Goal: Communication & Community: Connect with others

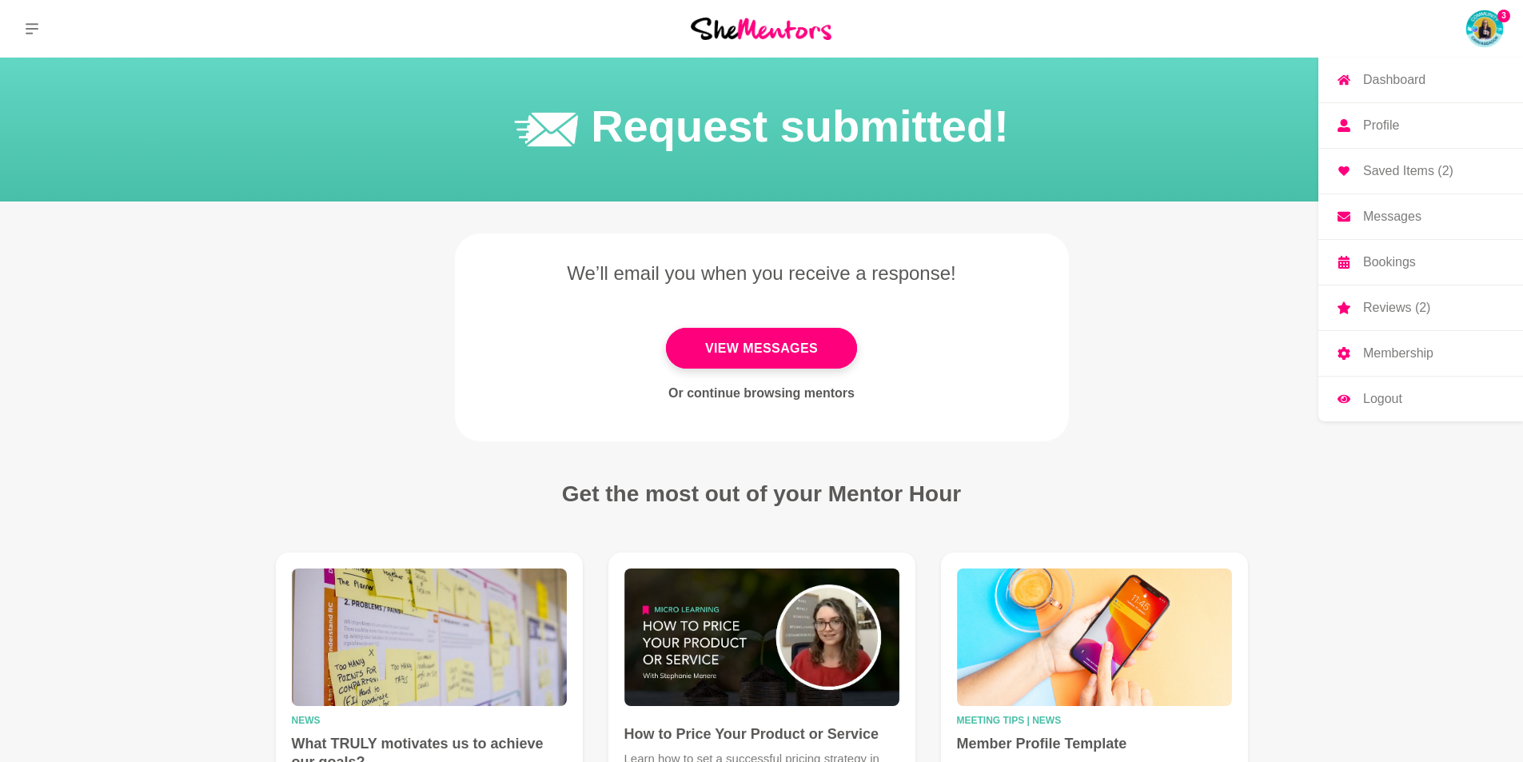
click at [1498, 25] on img at bounding box center [1484, 29] width 38 height 38
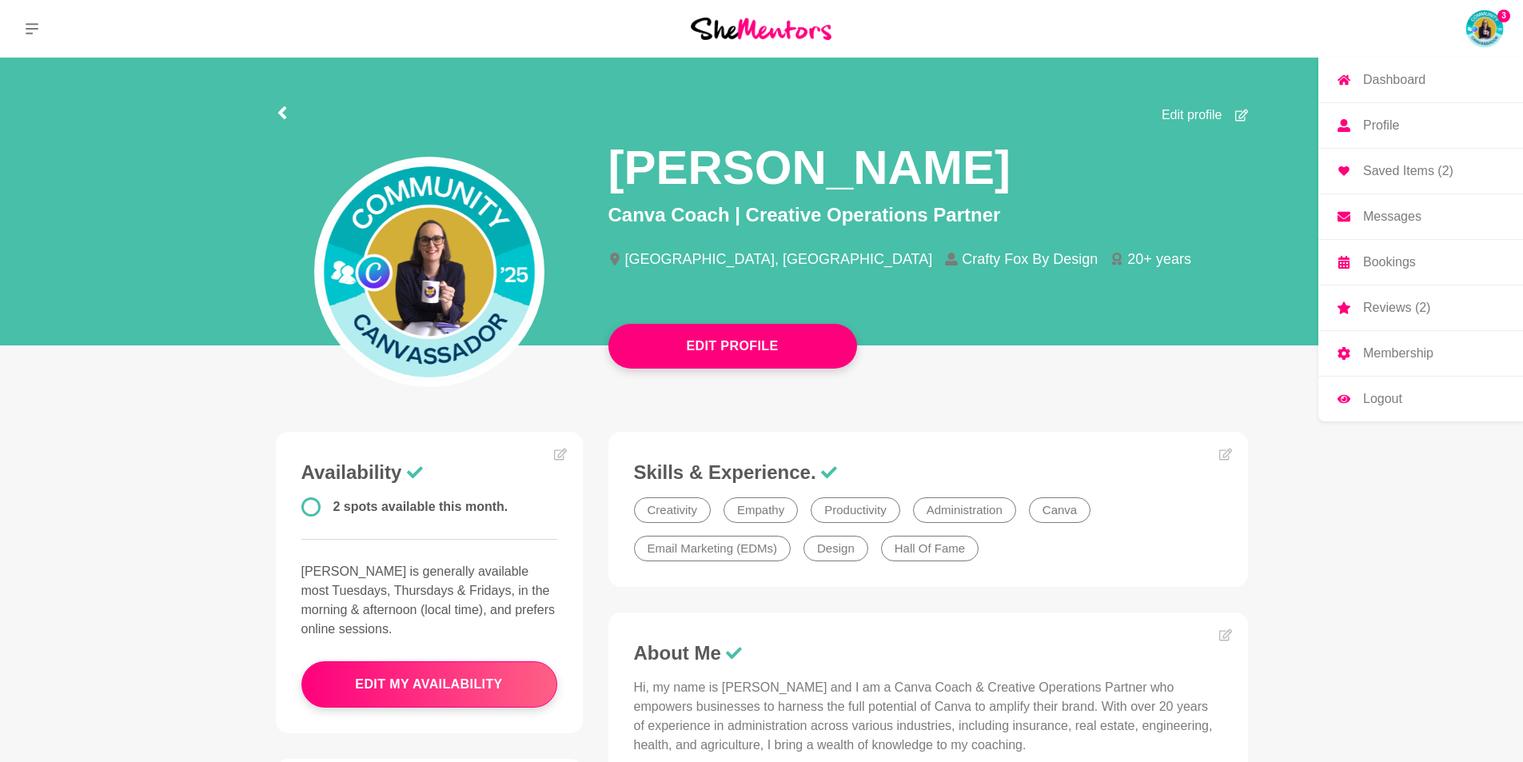
click at [1379, 219] on p "Messages" at bounding box center [1392, 216] width 58 height 13
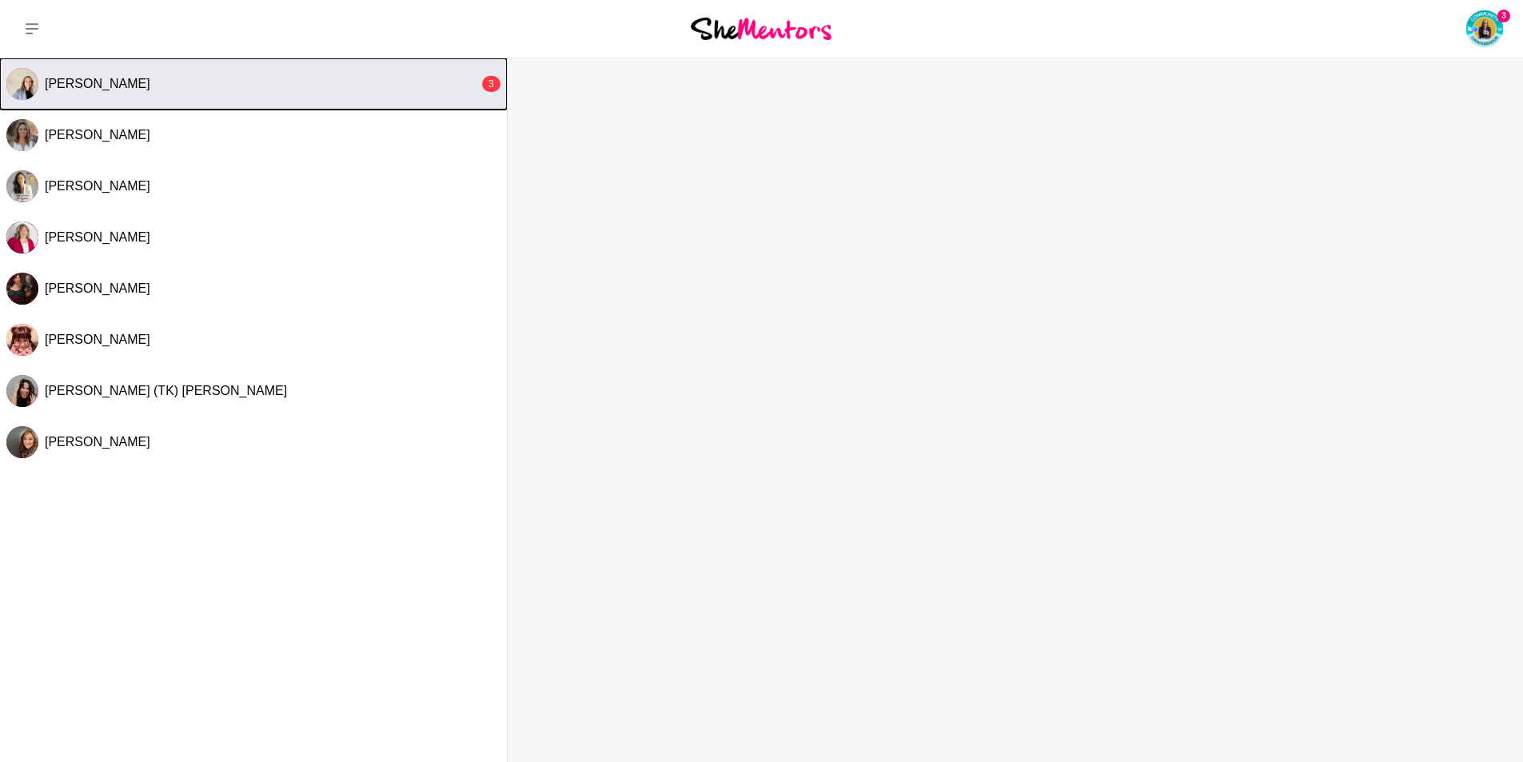
click at [206, 92] on button "[PERSON_NAME] 3" at bounding box center [253, 83] width 507 height 51
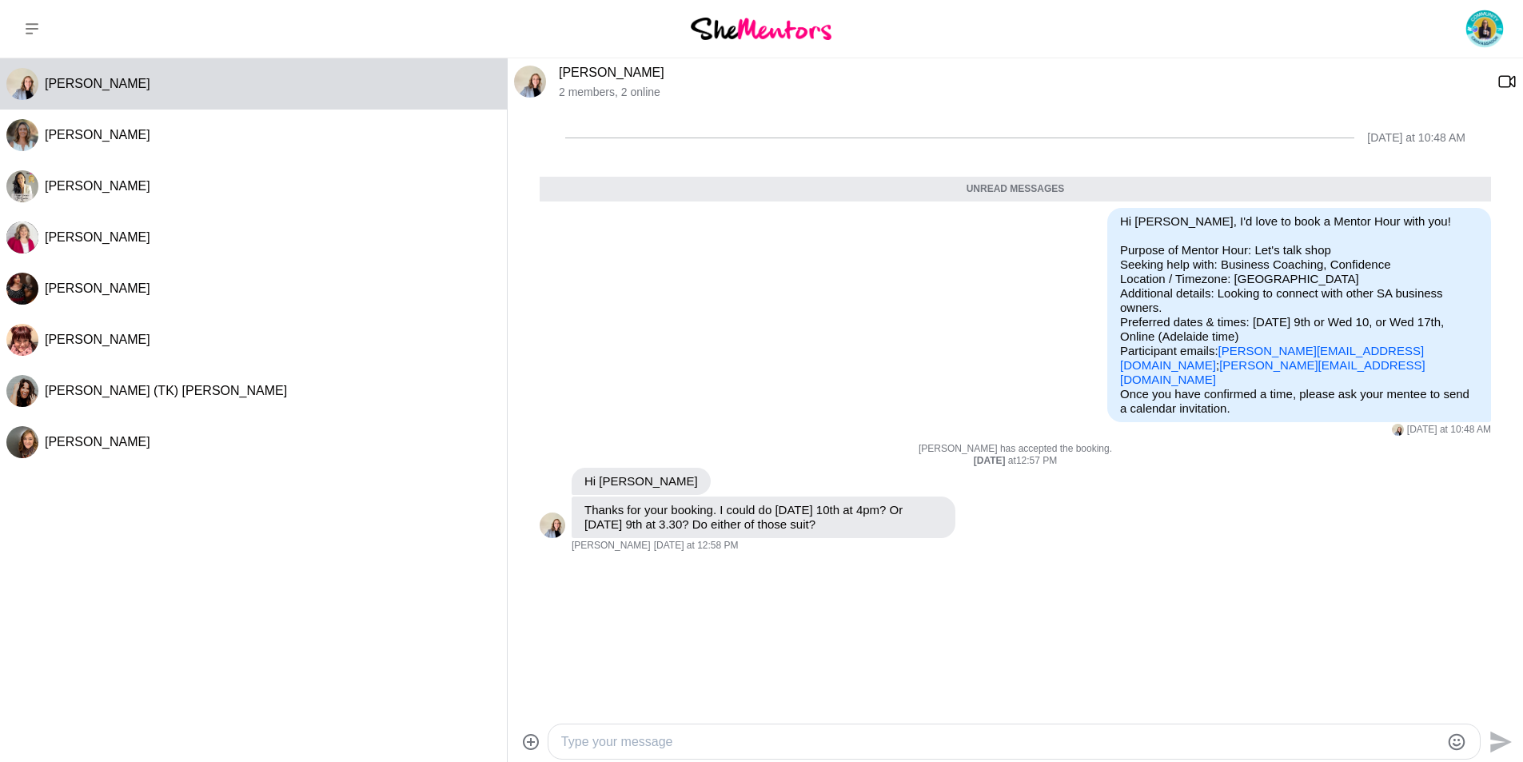
click at [689, 747] on textarea "Type your message" at bounding box center [1000, 741] width 878 height 19
click at [978, 727] on div "Hi [PERSON_NAME], do you have any availability before 3pm?" at bounding box center [1013, 741] width 931 height 34
click at [908, 740] on textarea "Hi [PERSON_NAME], do you have any availability before 3pm?" at bounding box center [1000, 741] width 878 height 19
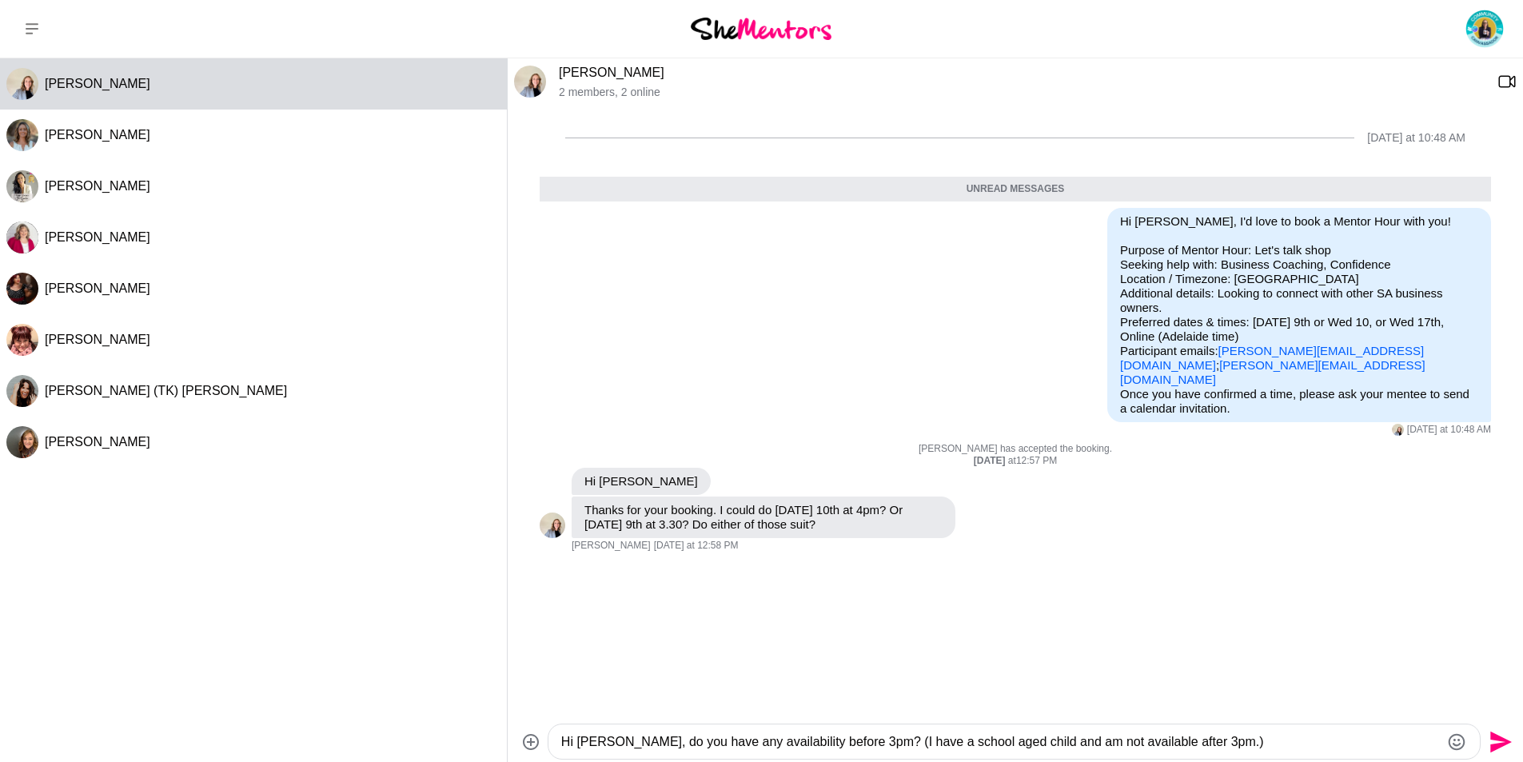
type textarea "Hi [PERSON_NAME], do you have any availability before 3pm? (I have a school age…"
click at [1491, 742] on icon "Send" at bounding box center [1499, 742] width 26 height 26
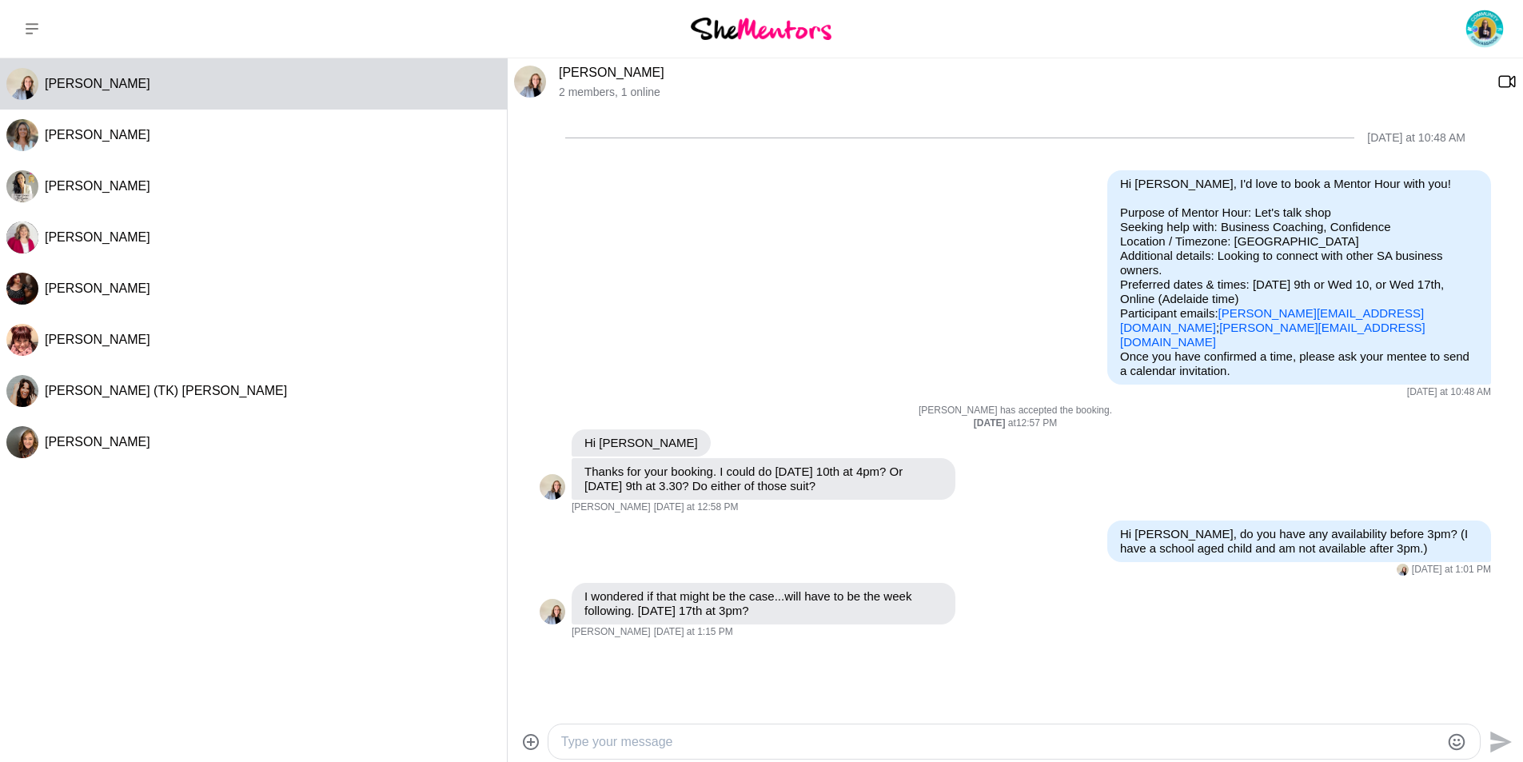
click at [590, 742] on textarea "Type your message" at bounding box center [1000, 741] width 878 height 19
click at [655, 742] on textarea "Type your message" at bounding box center [1000, 741] width 878 height 19
type textarea "I am only available"
drag, startPoint x: 669, startPoint y: 746, endPoint x: 715, endPoint y: 725, distance: 50.1
click at [669, 746] on textarea "I am only available" at bounding box center [1000, 741] width 878 height 19
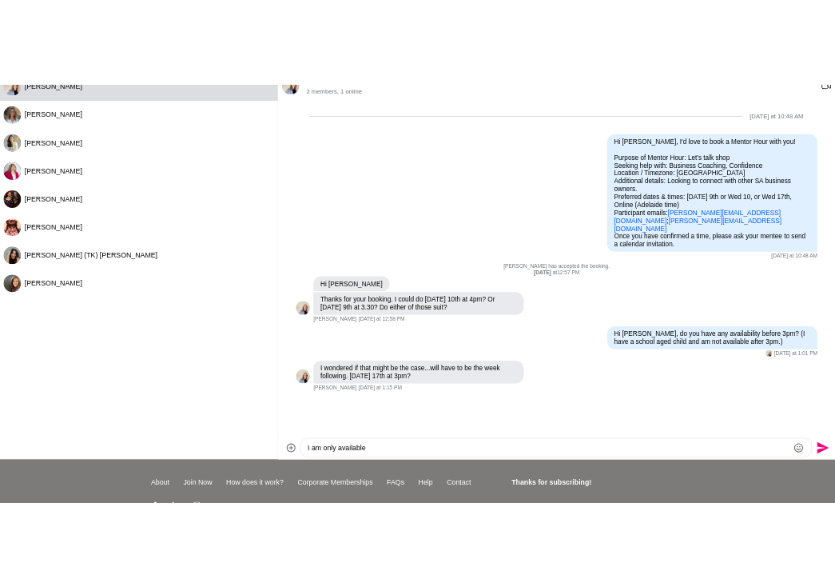
scroll to position [193, 0]
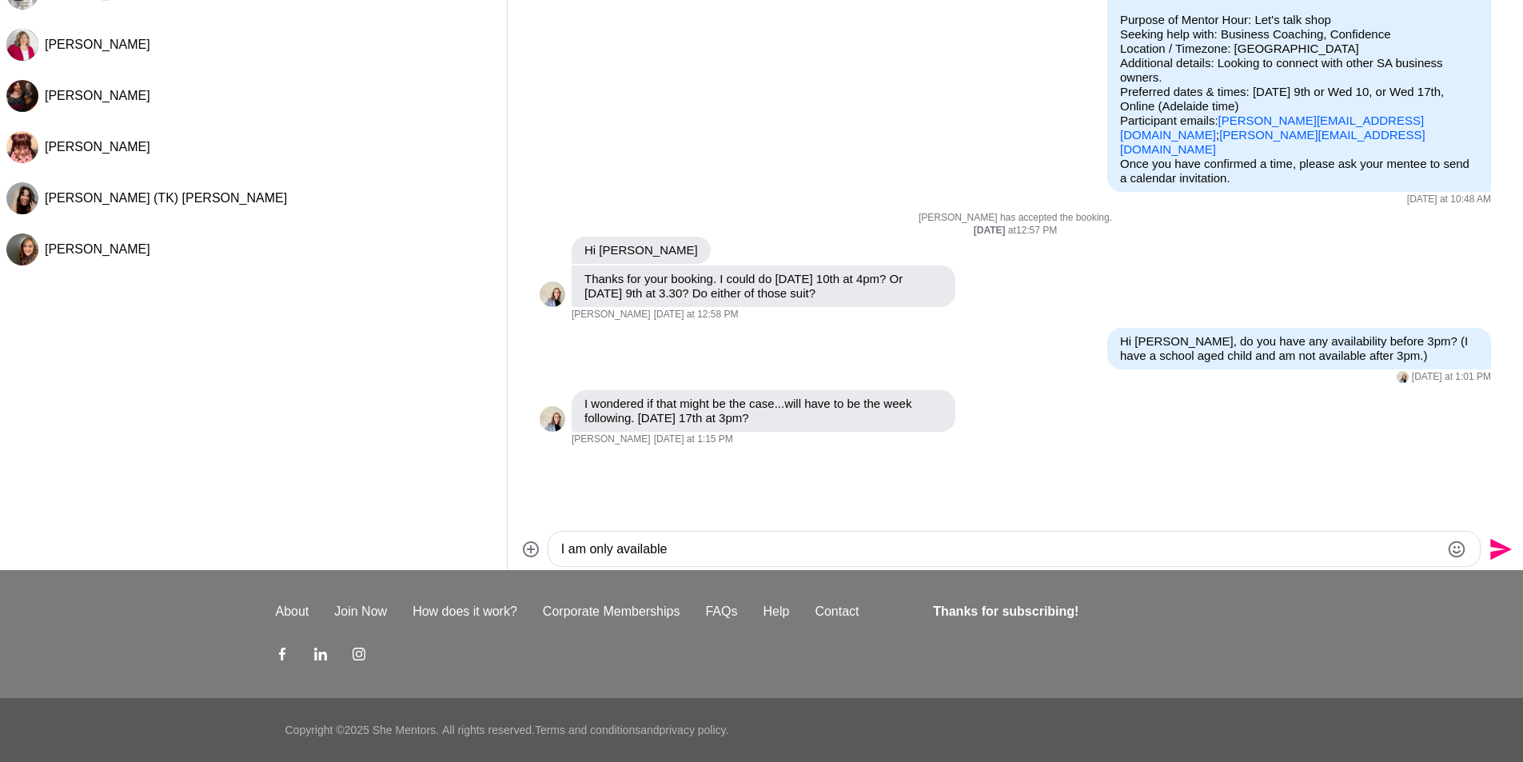
drag, startPoint x: 685, startPoint y: 739, endPoint x: 552, endPoint y: 655, distance: 157.4
click at [552, 655] on div "Dashboard Profile Saved Items (2) Messages Bookings Reviews (2) Membership Logo…" at bounding box center [761, 284] width 1523 height 954
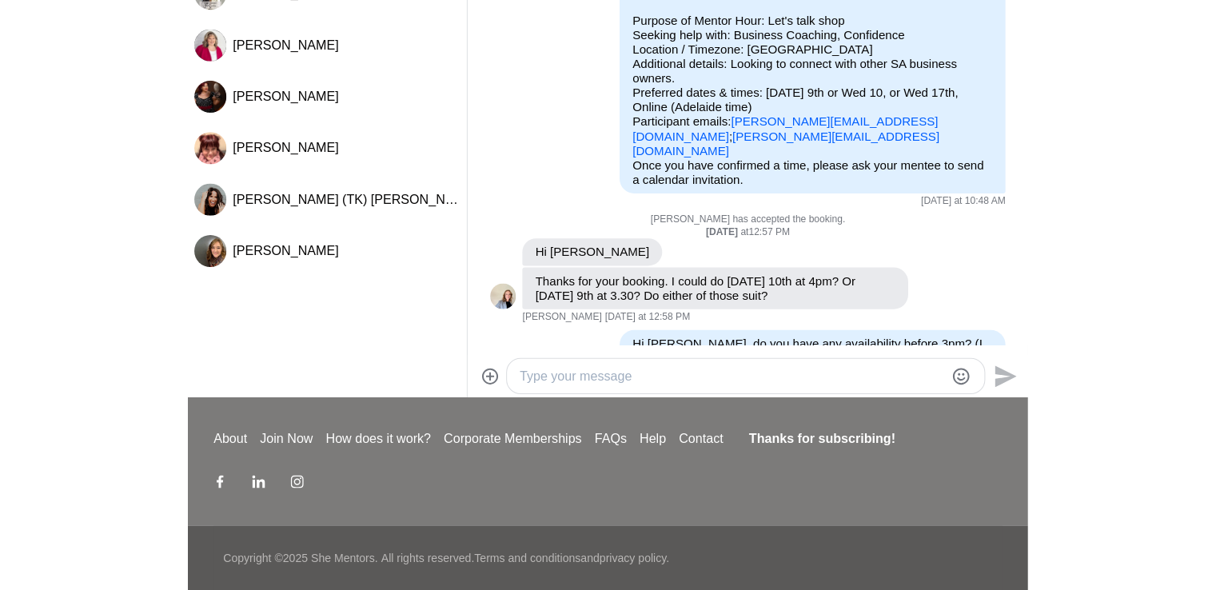
scroll to position [192, 0]
